Goal: Information Seeking & Learning: Learn about a topic

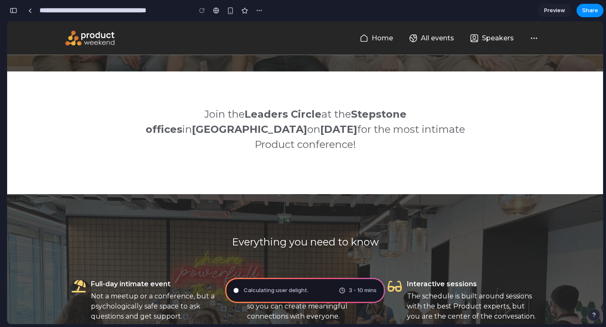
scroll to position [156, 0]
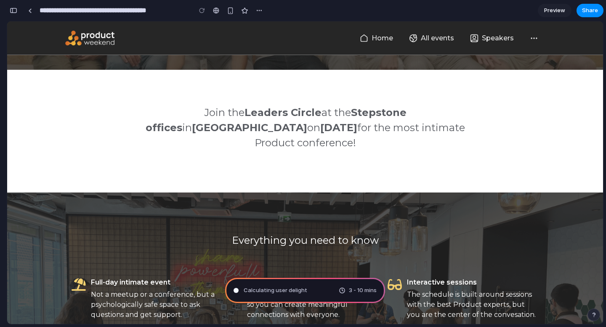
click at [291, 288] on span "Calculating user delight" at bounding box center [276, 290] width 64 height 8
click at [260, 294] on span "Calculating user delight .." at bounding box center [277, 290] width 66 height 8
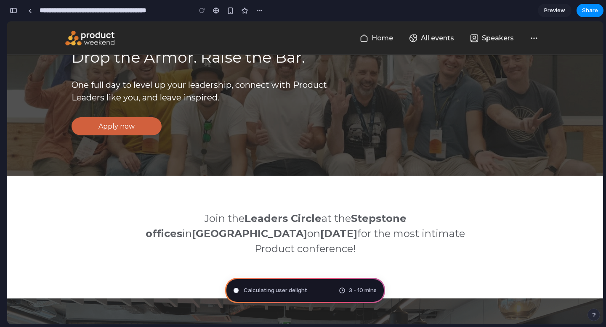
scroll to position [0, 0]
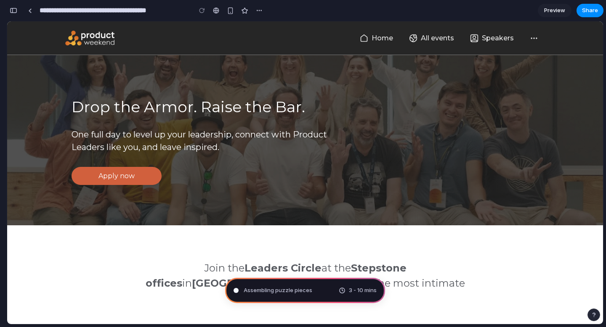
click at [555, 8] on span "Preview" at bounding box center [554, 10] width 21 height 8
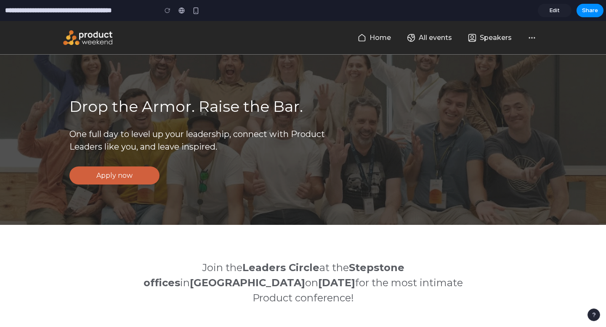
click at [556, 13] on span "Edit" at bounding box center [554, 10] width 10 height 8
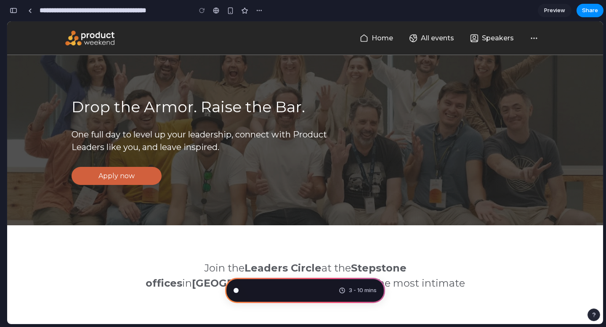
scroll to position [204, 0]
click at [350, 287] on span "3 - 10 mins" at bounding box center [363, 290] width 28 height 8
click at [269, 291] on span "Translating human wishes ..." at bounding box center [280, 290] width 73 height 8
click at [294, 148] on p "One full day to level up your leadership, connect with Product Leaders like you…" at bounding box center [207, 147] width 272 height 39
drag, startPoint x: 246, startPoint y: 135, endPoint x: 277, endPoint y: 135, distance: 30.7
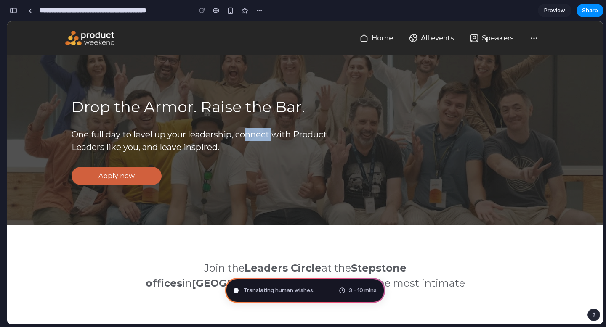
click at [277, 135] on p "One full day to level up your leadership, connect with Product Leaders like you…" at bounding box center [207, 147] width 272 height 39
click at [274, 144] on p "One full day to level up your leadership, connect with Product Leaders like you…" at bounding box center [207, 147] width 272 height 39
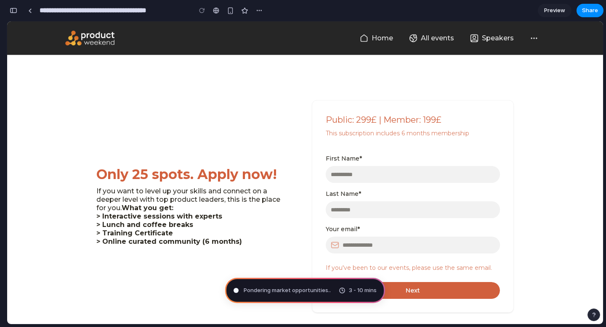
scroll to position [2590, 0]
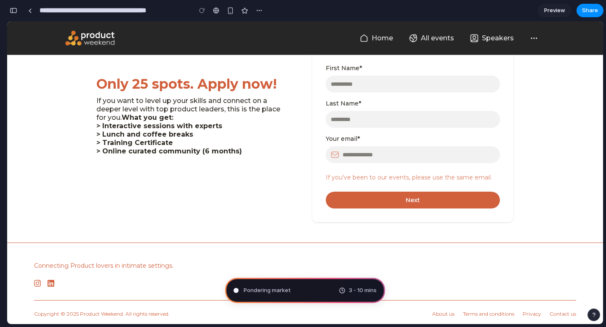
click at [263, 217] on section "Public: 299£ | Member: 199£ This subscription includes 6 months membership Firs…" at bounding box center [305, 115] width 596 height 253
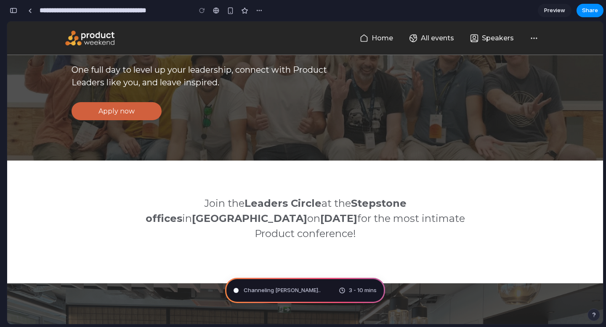
scroll to position [0, 0]
